Goal: Task Accomplishment & Management: Manage account settings

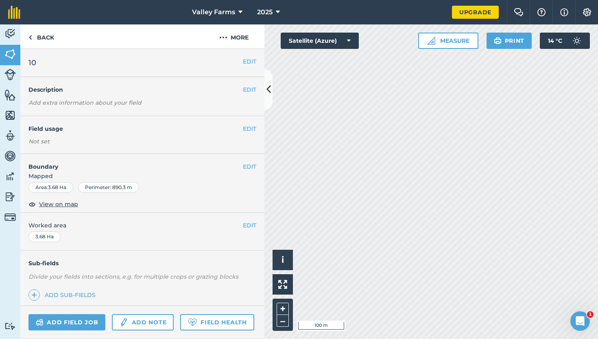
click at [250, 162] on div "EDIT Boundary Mapped Area : 3.68 Ha Perimeter : 890.3 m View on map" at bounding box center [142, 183] width 244 height 59
click at [250, 165] on button "EDIT" at bounding box center [249, 166] width 13 height 9
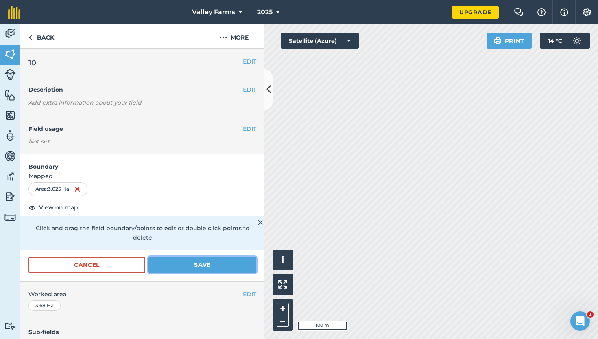
click at [205, 256] on button "Save" at bounding box center [203, 264] width 108 height 16
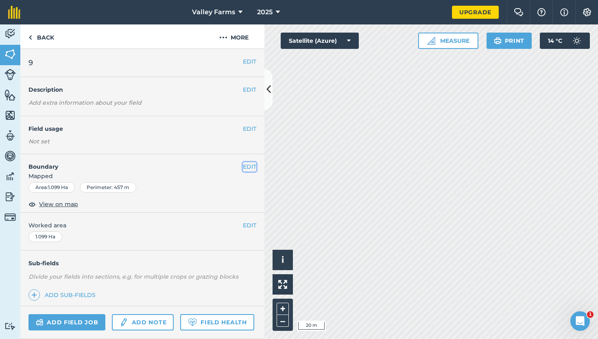
click at [249, 167] on button "EDIT" at bounding box center [249, 166] width 13 height 9
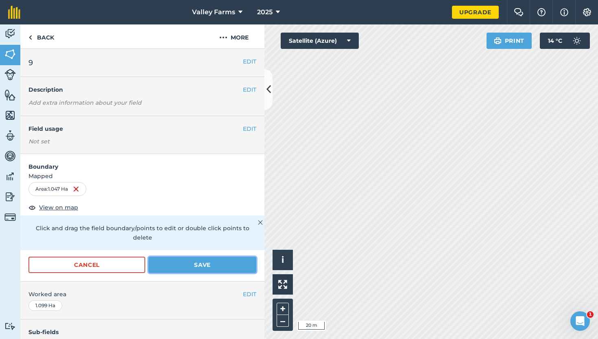
click at [206, 256] on button "Save" at bounding box center [203, 264] width 108 height 16
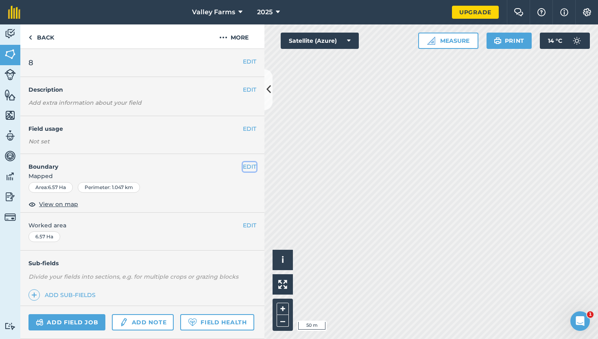
click at [248, 169] on button "EDIT" at bounding box center [249, 166] width 13 height 9
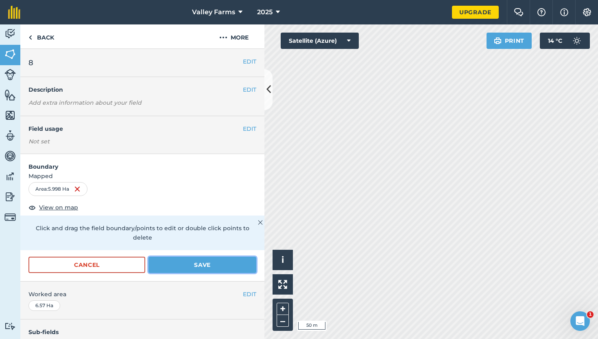
click at [211, 257] on button "Save" at bounding box center [203, 264] width 108 height 16
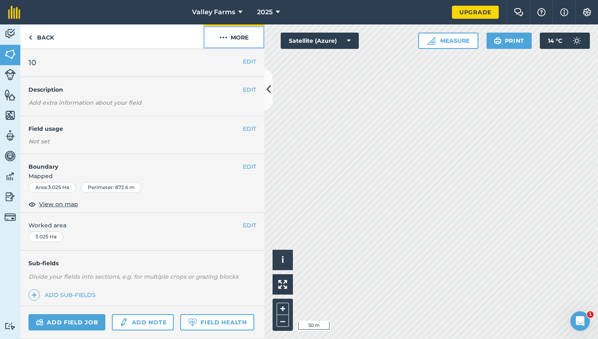
click at [240, 41] on button "More" at bounding box center [234, 36] width 61 height 24
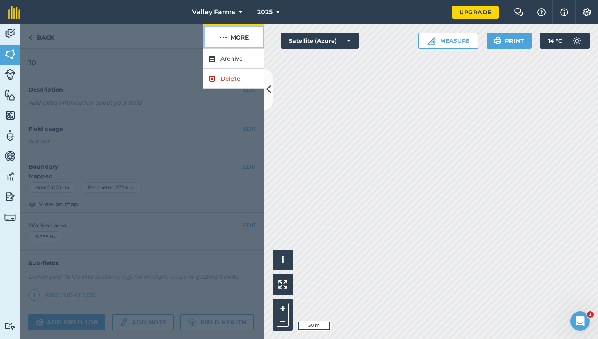
click at [226, 38] on img at bounding box center [223, 38] width 8 height 10
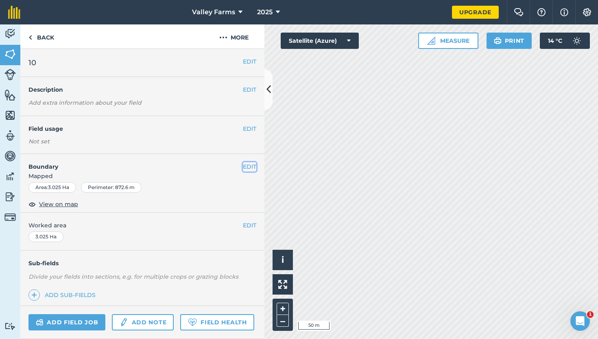
click at [246, 165] on button "EDIT" at bounding box center [249, 166] width 13 height 9
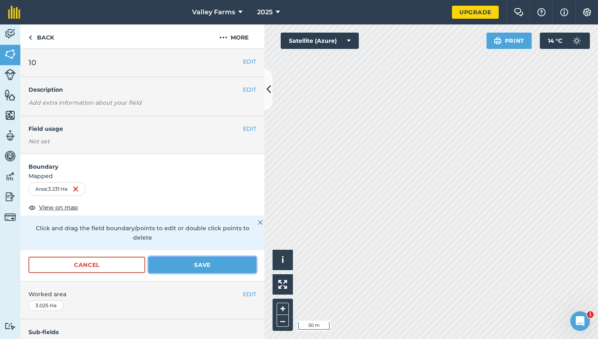
click at [230, 256] on button "Save" at bounding box center [203, 264] width 108 height 16
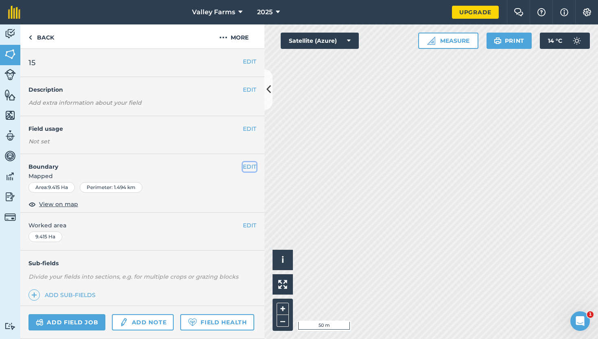
click at [247, 165] on button "EDIT" at bounding box center [249, 166] width 13 height 9
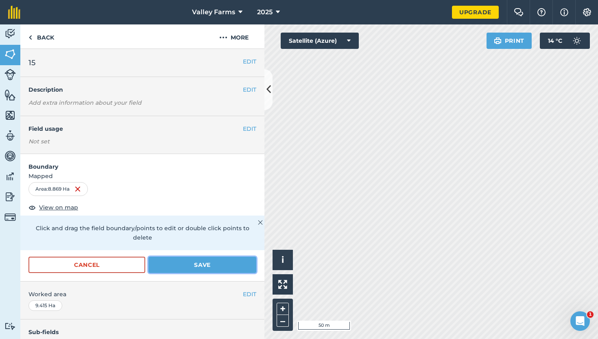
click at [227, 256] on button "Save" at bounding box center [203, 264] width 108 height 16
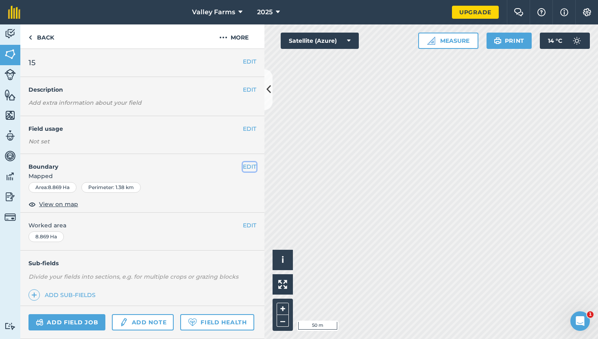
click at [247, 167] on button "EDIT" at bounding box center [249, 166] width 13 height 9
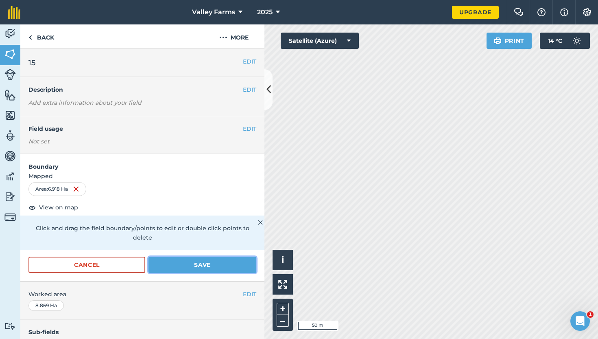
click at [229, 256] on button "Save" at bounding box center [203, 264] width 108 height 16
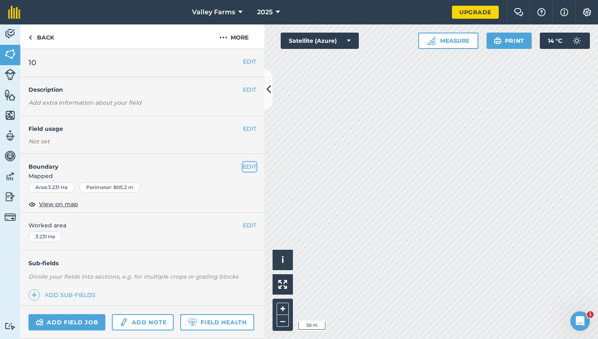
click at [251, 165] on button "EDIT" at bounding box center [249, 166] width 13 height 9
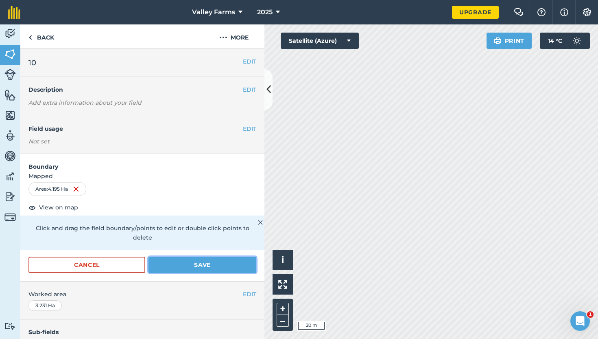
click at [197, 259] on button "Save" at bounding box center [203, 264] width 108 height 16
